Goal: Task Accomplishment & Management: Use online tool/utility

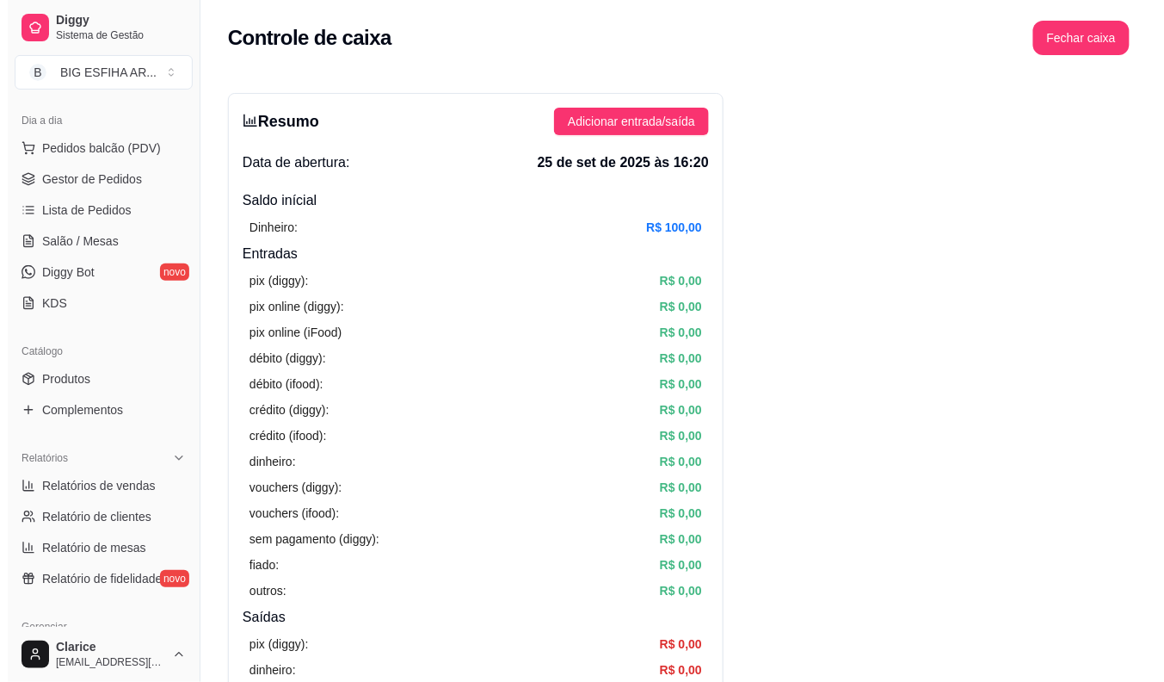
scroll to position [174, 0]
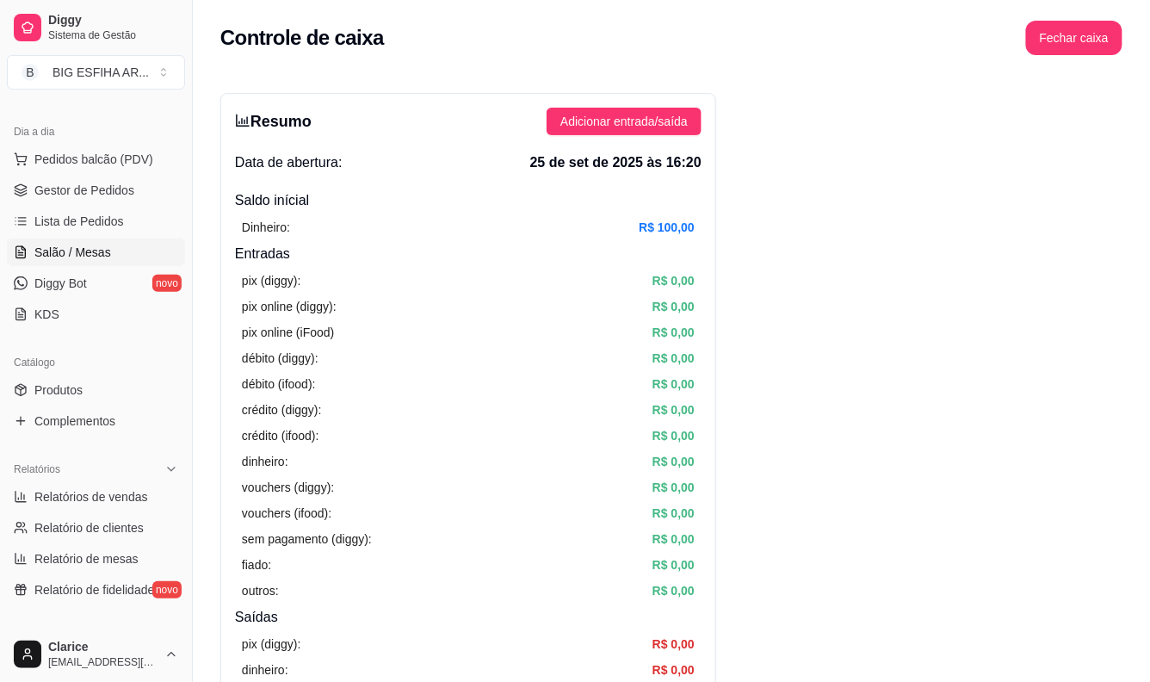
click at [93, 247] on span "Salão / Mesas" at bounding box center [72, 252] width 77 height 17
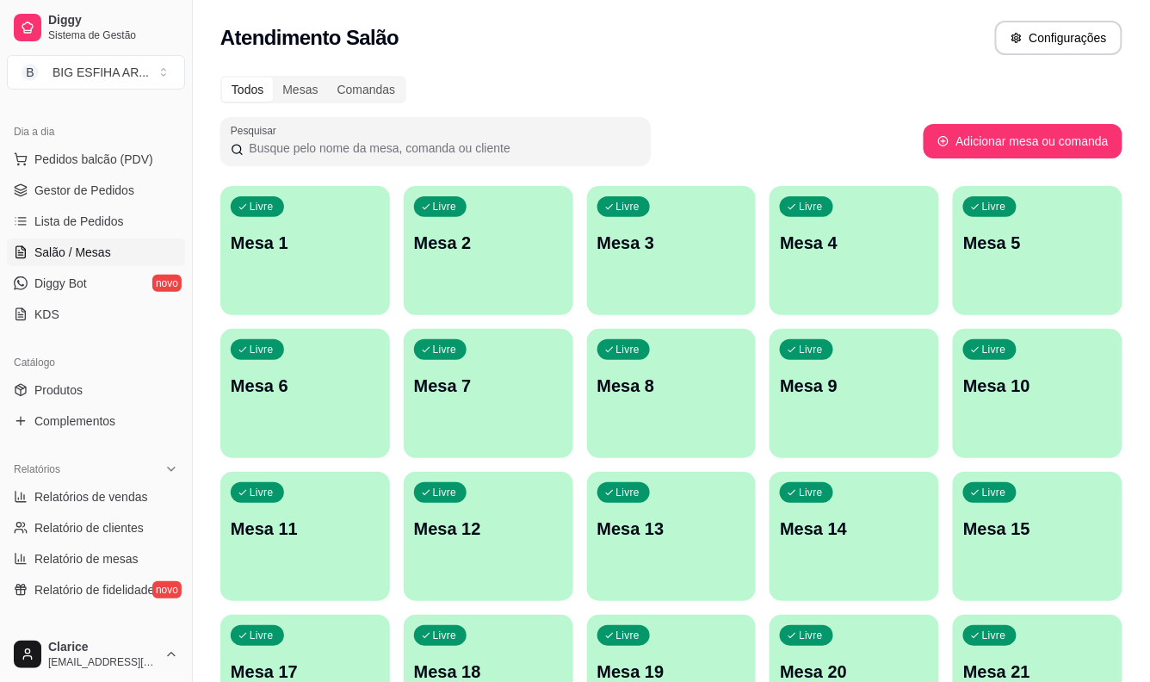
click at [704, 425] on div "Livre Mesa 8" at bounding box center [672, 383] width 170 height 108
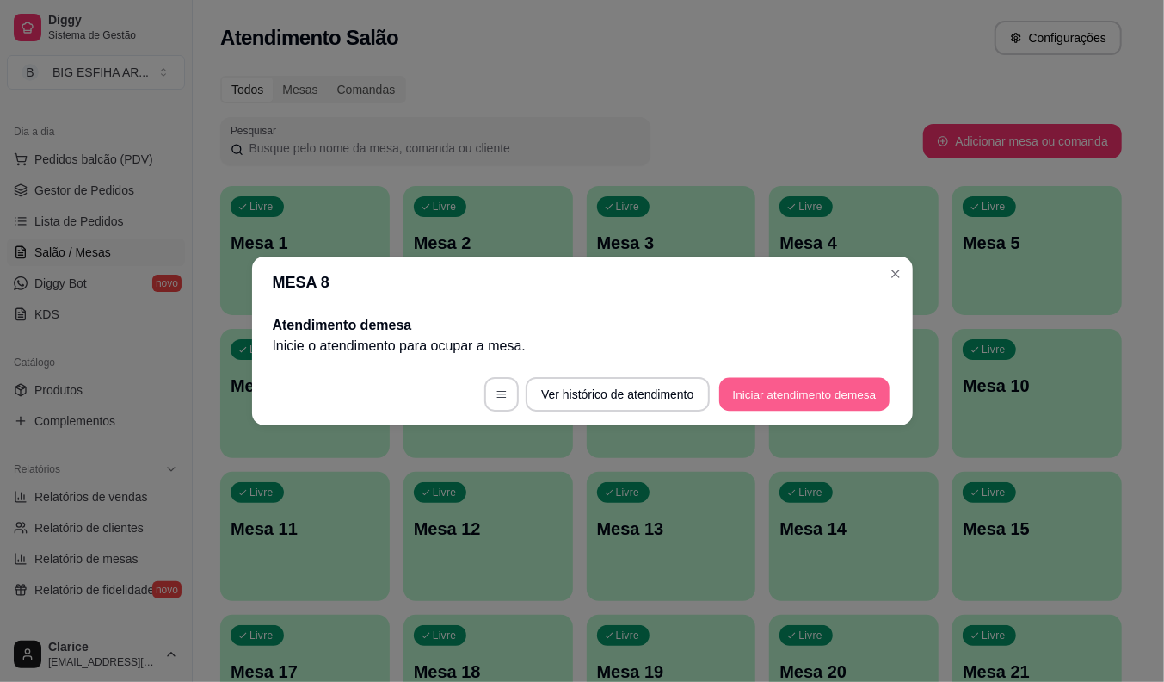
click at [814, 394] on button "Iniciar atendimento de mesa" at bounding box center [804, 395] width 170 height 34
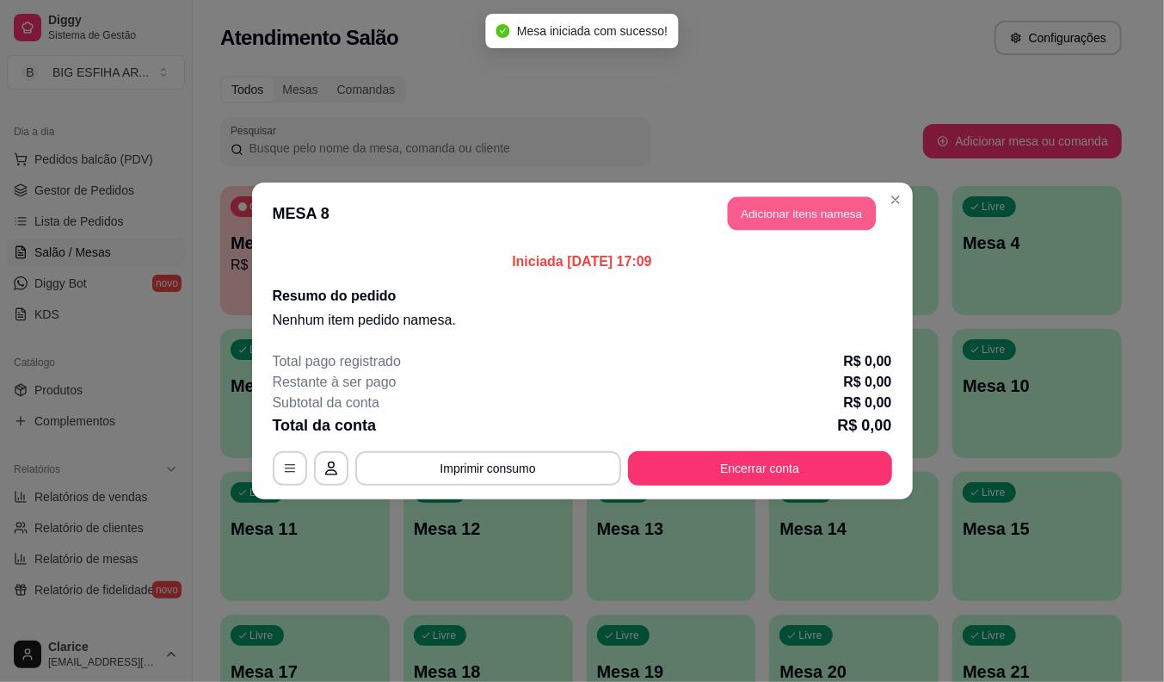
click at [805, 219] on button "Adicionar itens na mesa" at bounding box center [802, 214] width 148 height 34
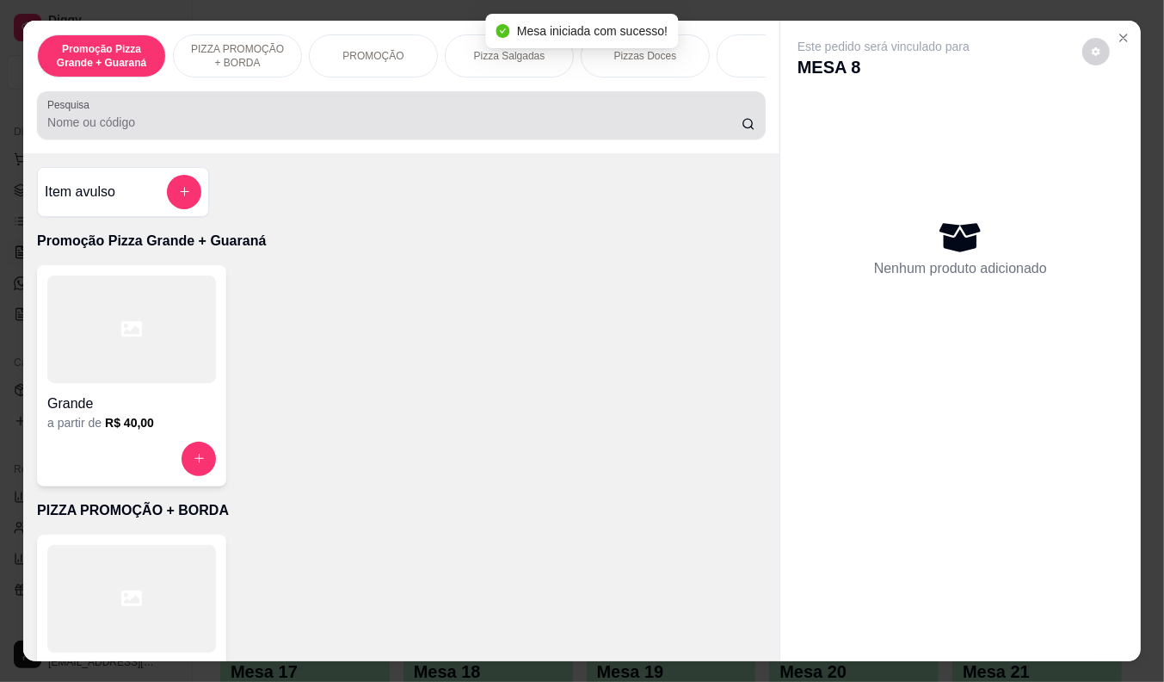
click at [139, 123] on input "Pesquisa" at bounding box center [394, 122] width 694 height 17
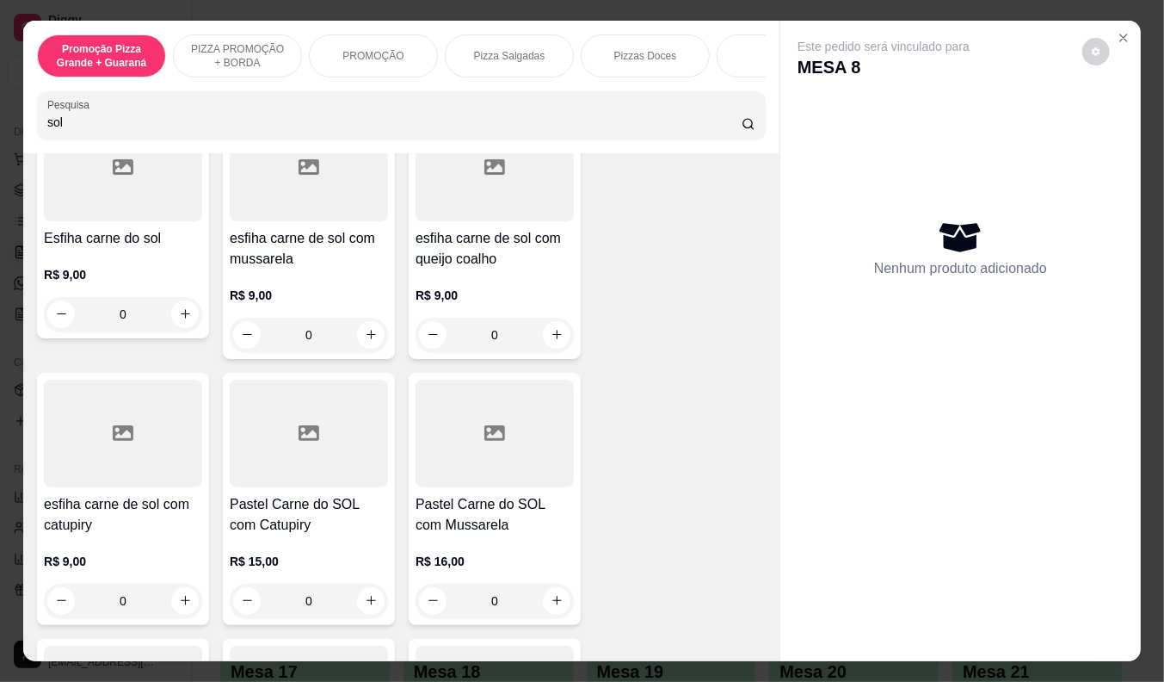
scroll to position [191, 0]
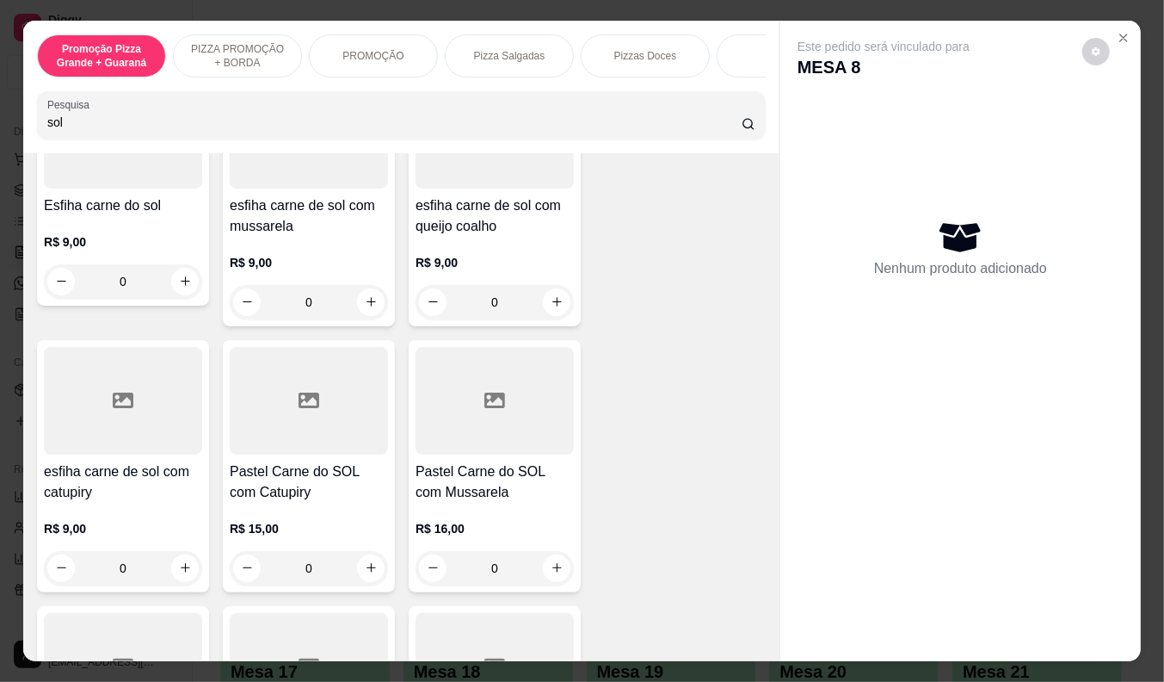
type input "sol"
click at [323, 480] on h4 "Pastel Carne do SOL com Catupiry" at bounding box center [309, 481] width 158 height 41
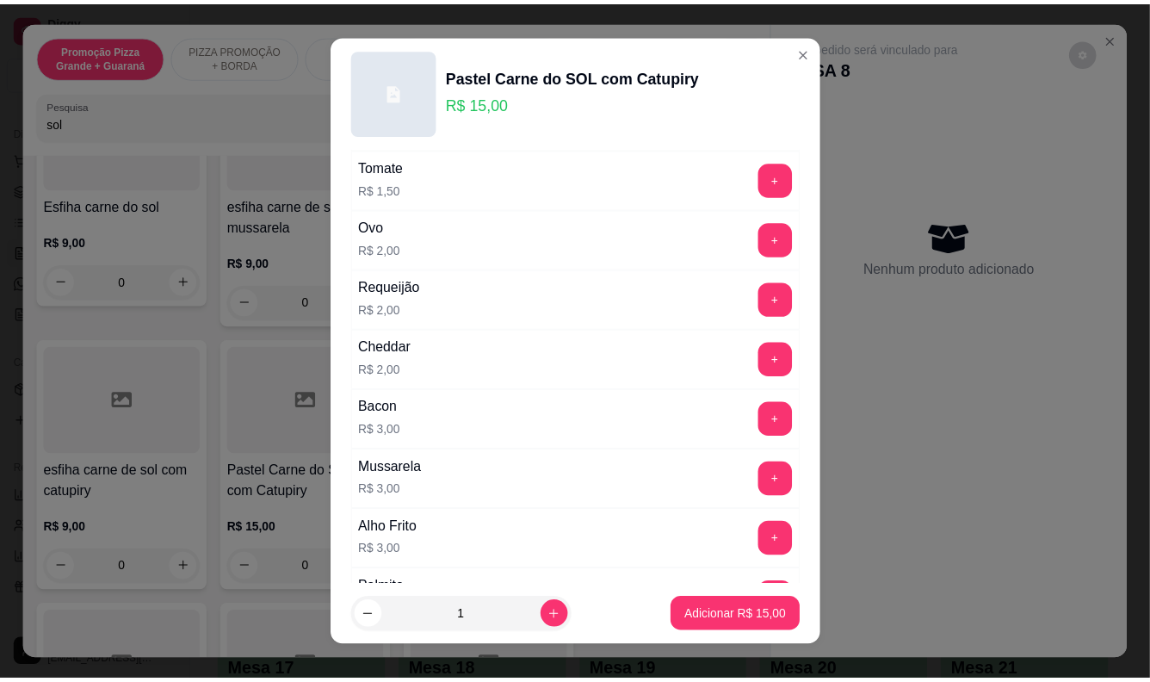
scroll to position [287, 0]
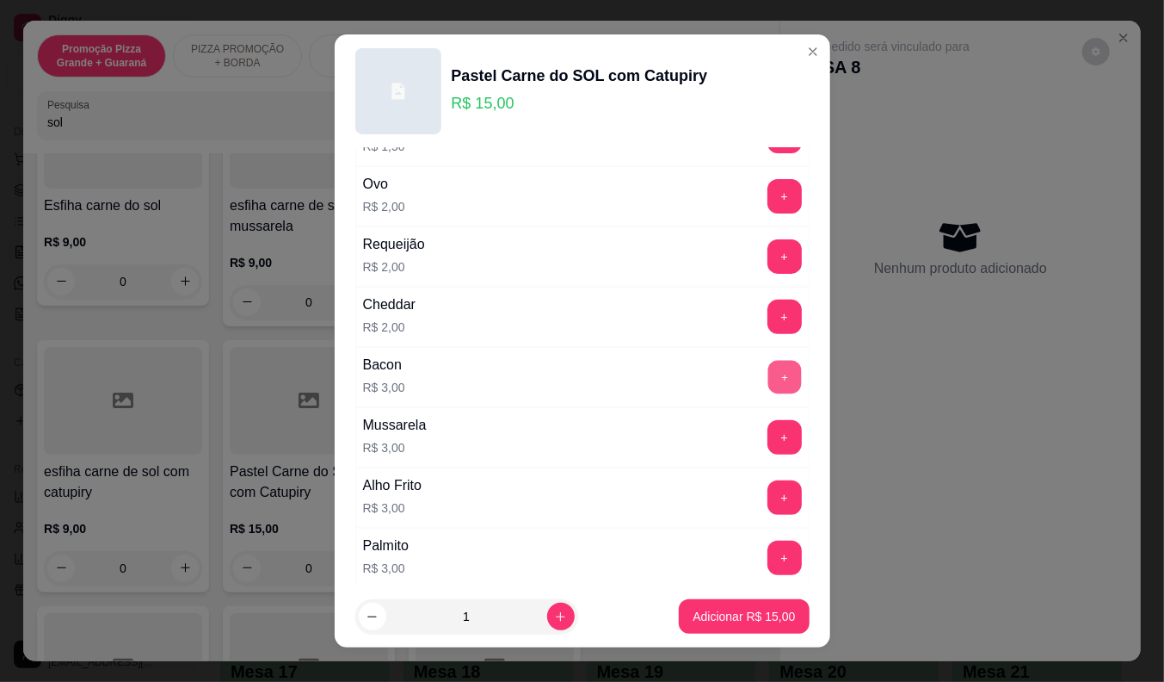
click at [768, 376] on button "+" at bounding box center [785, 377] width 34 height 34
click at [741, 606] on button "Adicionar R$ 18,00" at bounding box center [745, 617] width 126 height 34
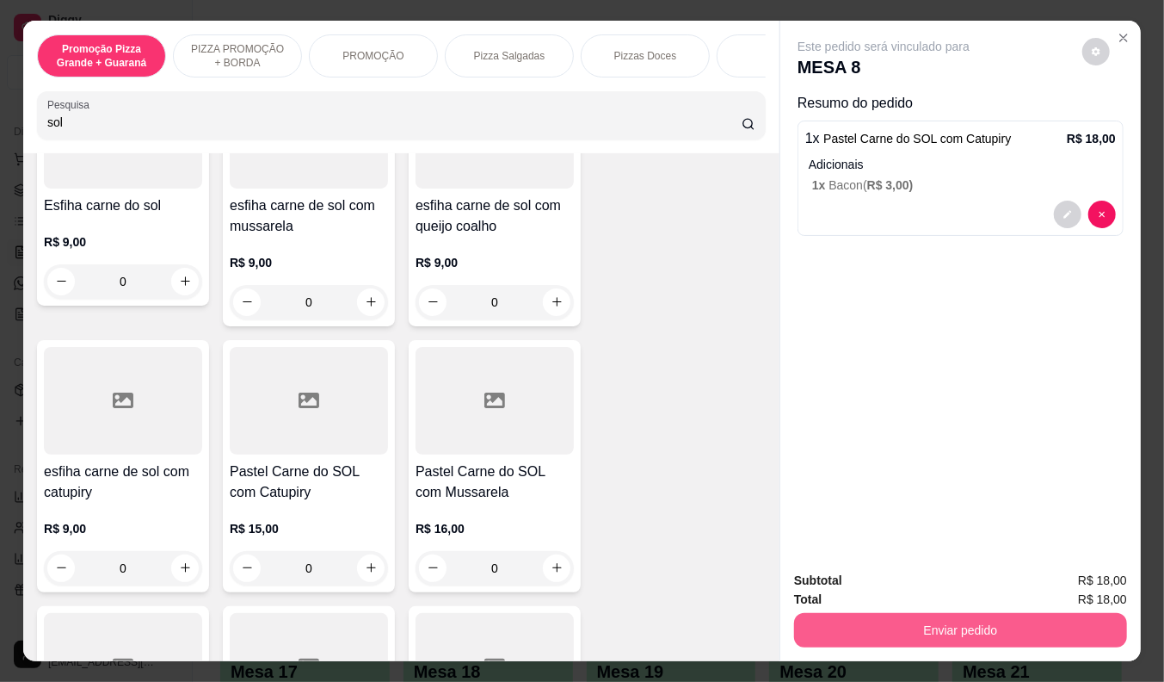
click at [867, 613] on button "Enviar pedido" at bounding box center [960, 630] width 333 height 34
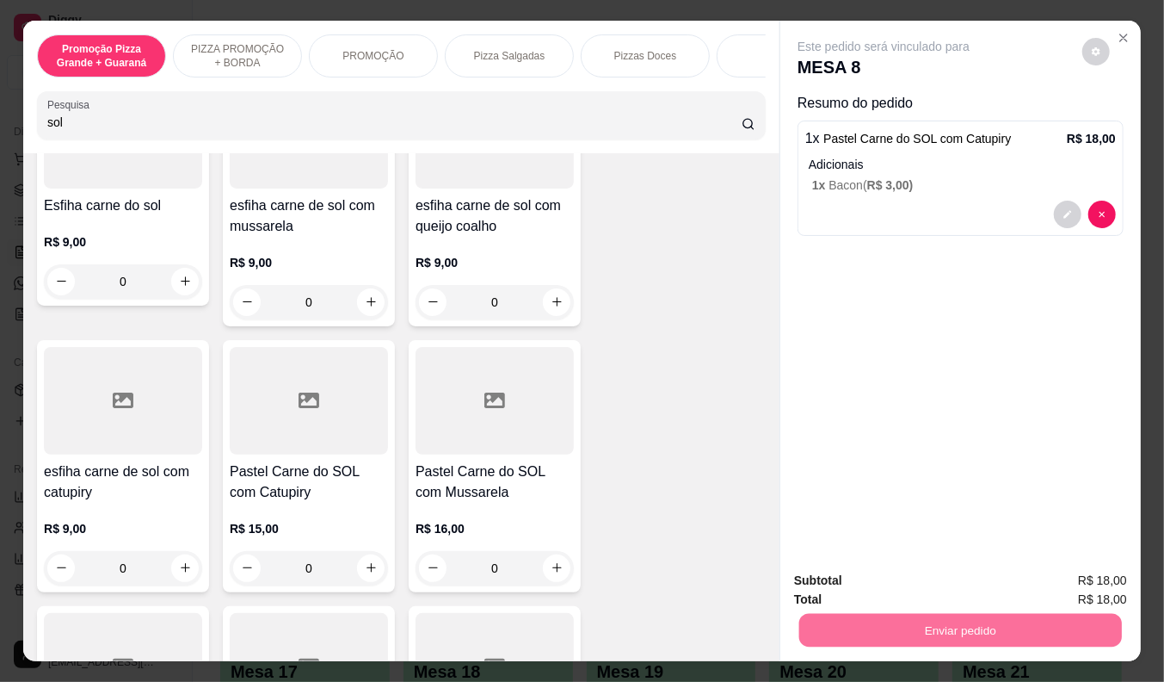
click at [1070, 577] on button "Enviar pedido" at bounding box center [1082, 581] width 95 height 32
